Goal: Information Seeking & Learning: Learn about a topic

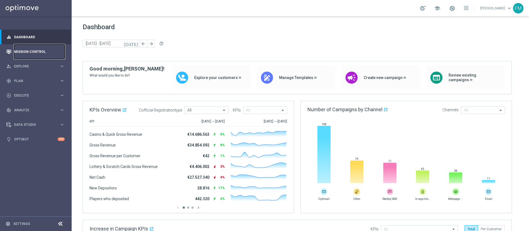
click at [39, 49] on link "Mission Control" at bounding box center [39, 51] width 51 height 15
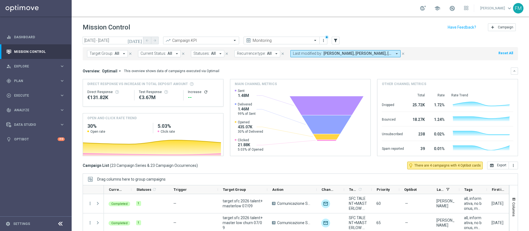
click at [352, 53] on span "[PERSON_NAME], [PERSON_NAME], [PERSON_NAME], [PERSON_NAME], [PERSON_NAME]" at bounding box center [357, 53] width 69 height 5
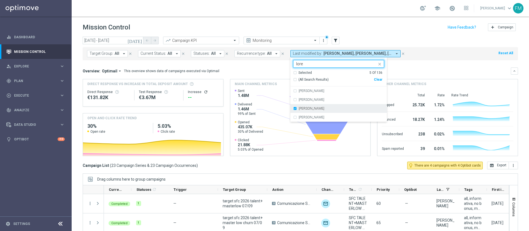
click at [293, 108] on div "[PERSON_NAME]" at bounding box center [338, 108] width 91 height 9
type input "lore"
click at [352, 27] on div "Mission Control add Campaign" at bounding box center [300, 27] width 435 height 11
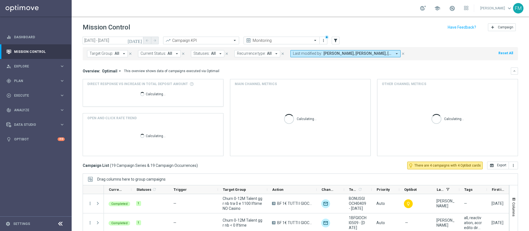
click at [352, 27] on div "Mission Control add Campaign" at bounding box center [300, 27] width 435 height 11
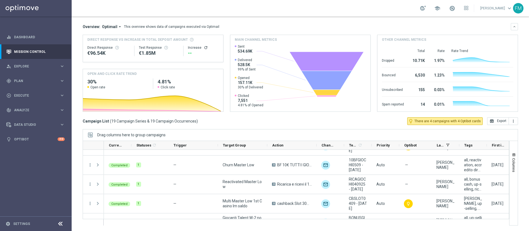
scroll to position [297, 0]
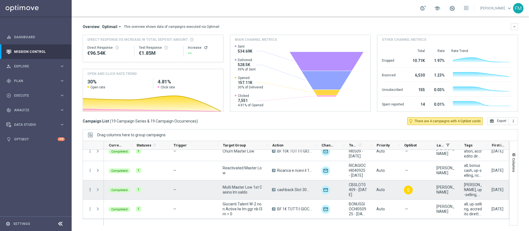
click at [88, 154] on icon "more_vert" at bounding box center [90, 189] width 5 height 5
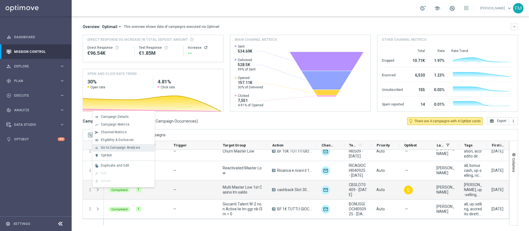
click at [125, 147] on span "Go to Campaign Analysis" at bounding box center [120, 148] width 39 height 4
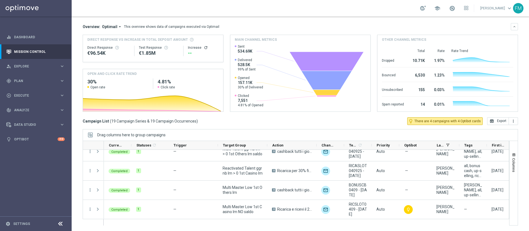
scroll to position [214, 0]
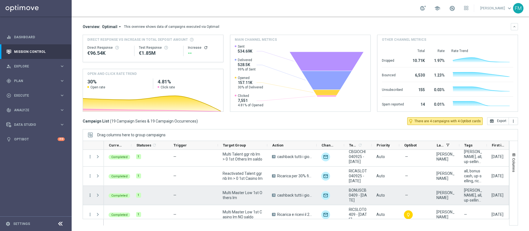
click at [91, 154] on icon "more_vert" at bounding box center [90, 195] width 5 height 5
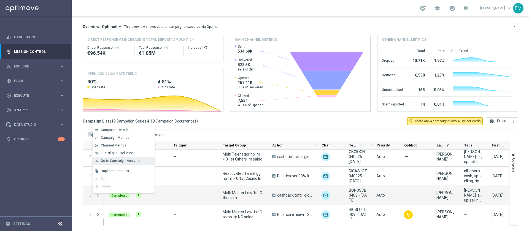
click at [114, 154] on span "Go to Campaign Analysis" at bounding box center [120, 161] width 39 height 4
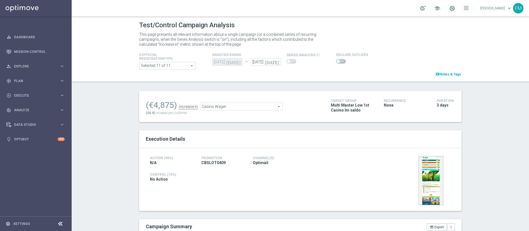
click at [279, 109] on div "Casino Wager Casino Wager arrow_drop_down search" at bounding box center [241, 107] width 83 height 8
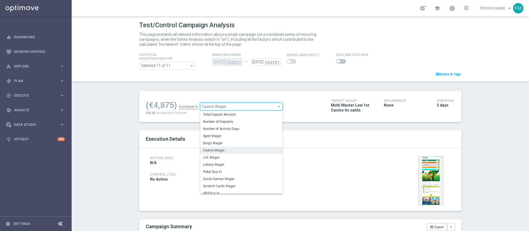
scroll to position [254, 0]
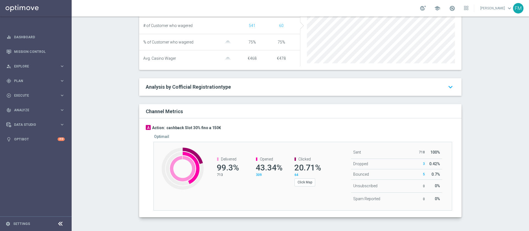
drag, startPoint x: 522, startPoint y: 167, endPoint x: 526, endPoint y: 166, distance: 4.5
click at [526, 166] on div "Test/Control Campaign Analysis This page presents all relevant information abou…" at bounding box center [300, 124] width 457 height 214
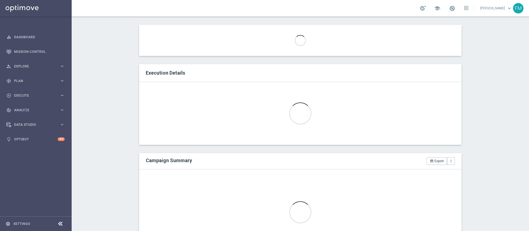
scroll to position [15, 0]
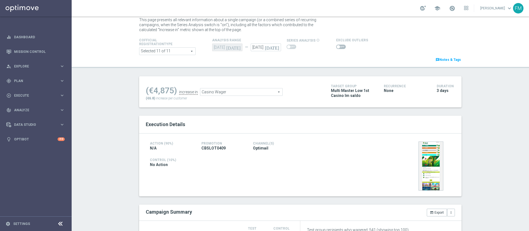
click at [270, 87] on ul "(€4,875) increase in Casino Wager Casino Wager arrow_drop_down search" at bounding box center [233, 89] width 179 height 13
click at [272, 45] on icon "[DATE]" at bounding box center [273, 46] width 16 height 6
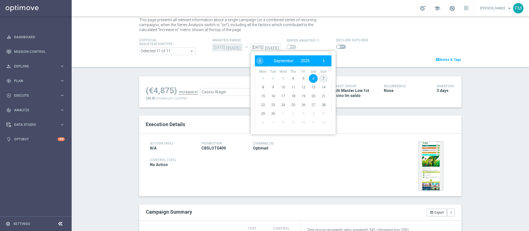
click at [319, 80] on span "7" at bounding box center [323, 78] width 9 height 9
type input "[DATE]"
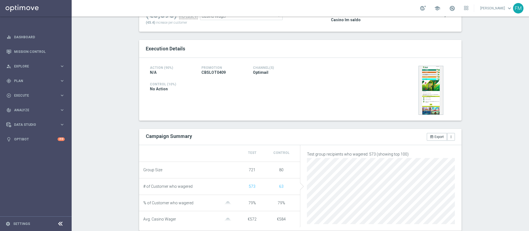
scroll to position [159, 0]
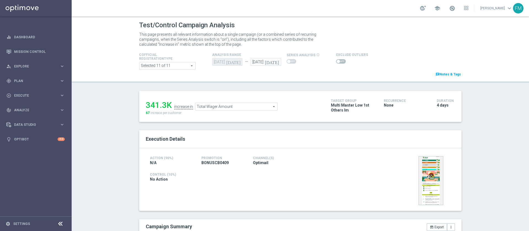
click at [220, 110] on div "Total Wager Amount Total Wager Amount arrow_drop_down search" at bounding box center [236, 107] width 83 height 8
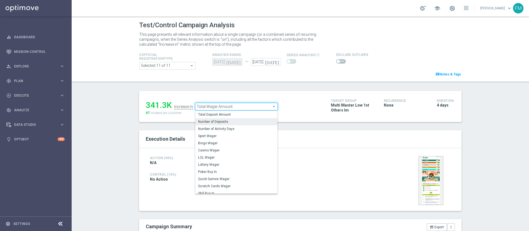
click at [220, 121] on span "Number of Deposits" at bounding box center [236, 121] width 77 height 4
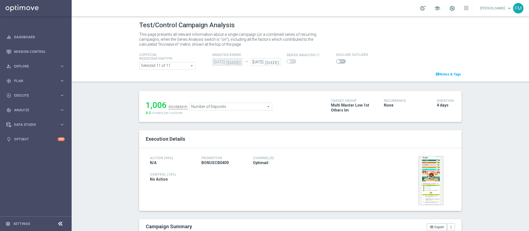
click at [209, 108] on span "Number of Deposits" at bounding box center [231, 106] width 82 height 7
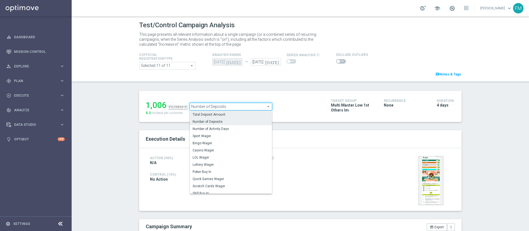
click at [214, 112] on label "Total Deposit Amount" at bounding box center [231, 114] width 82 height 7
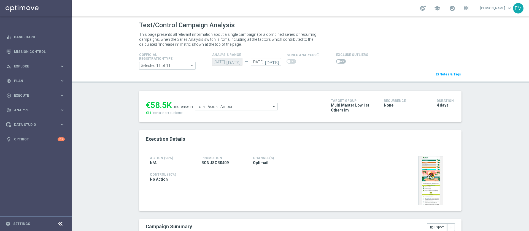
click at [214, 106] on span "Total Deposit Amount" at bounding box center [236, 106] width 82 height 7
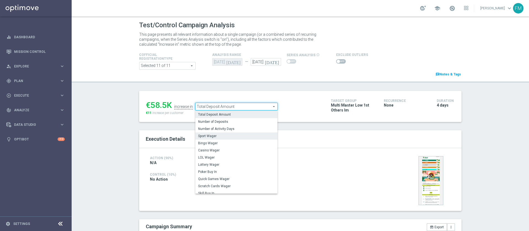
click at [214, 134] on span "Sport Wager" at bounding box center [236, 136] width 77 height 4
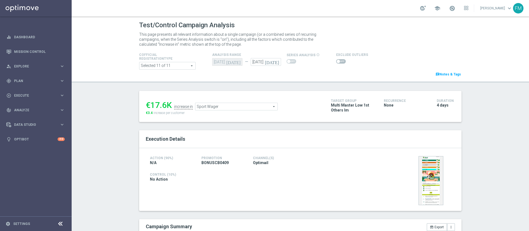
click at [216, 106] on span "Sport Wager" at bounding box center [236, 106] width 82 height 7
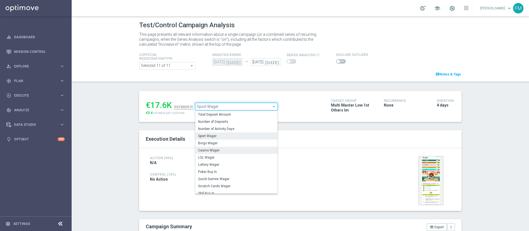
click at [214, 151] on span "Casino Wager" at bounding box center [236, 150] width 77 height 4
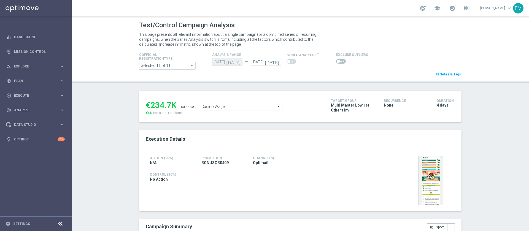
click at [209, 107] on span "Casino Wager" at bounding box center [241, 106] width 82 height 7
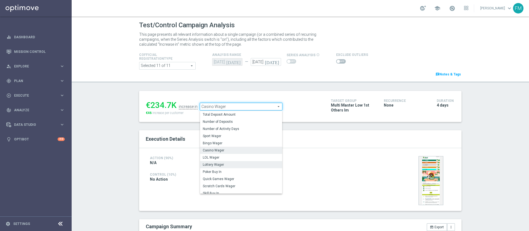
click at [223, 165] on span "Lottery Wager" at bounding box center [241, 164] width 77 height 4
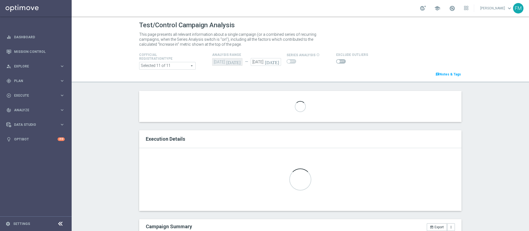
type input "Lottery Wager"
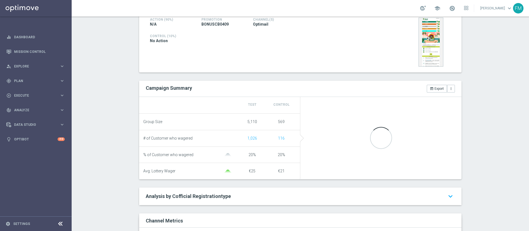
scroll to position [163, 0]
